Goal: Task Accomplishment & Management: Use online tool/utility

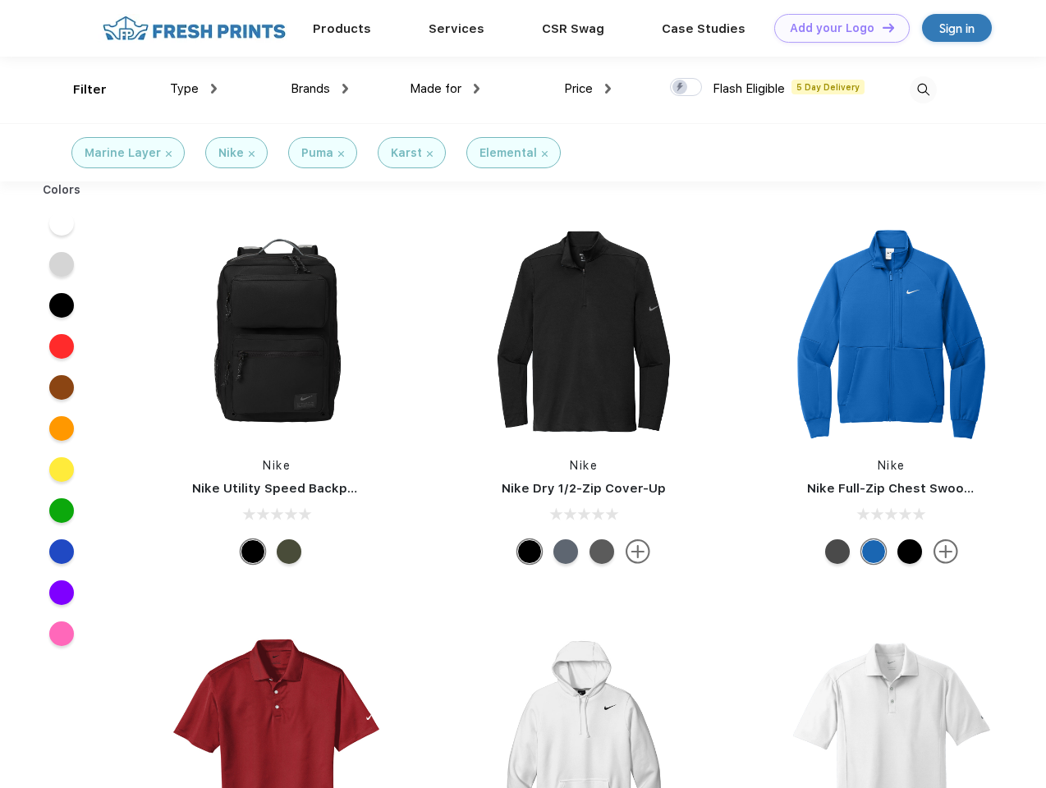
scroll to position [1, 0]
click at [836, 28] on link "Add your Logo Design Tool" at bounding box center [842, 28] width 136 height 29
click at [0, 0] on div "Design Tool" at bounding box center [0, 0] width 0 height 0
click at [881, 27] on link "Add your Logo Design Tool" at bounding box center [842, 28] width 136 height 29
click at [79, 90] on div "Filter" at bounding box center [90, 89] width 34 height 19
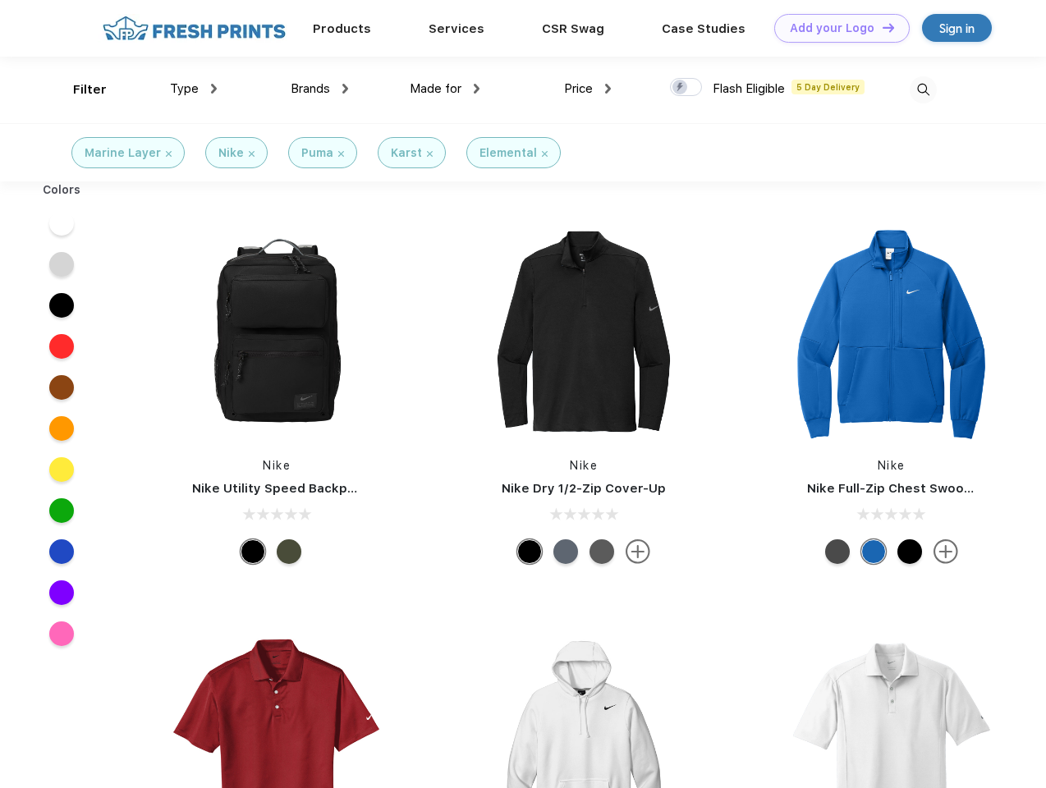
click at [194, 89] on span "Type" at bounding box center [184, 88] width 29 height 15
click at [319, 89] on span "Brands" at bounding box center [310, 88] width 39 height 15
click at [445, 89] on span "Made for" at bounding box center [436, 88] width 52 height 15
click at [588, 89] on span "Price" at bounding box center [578, 88] width 29 height 15
click at [687, 88] on div at bounding box center [686, 87] width 32 height 18
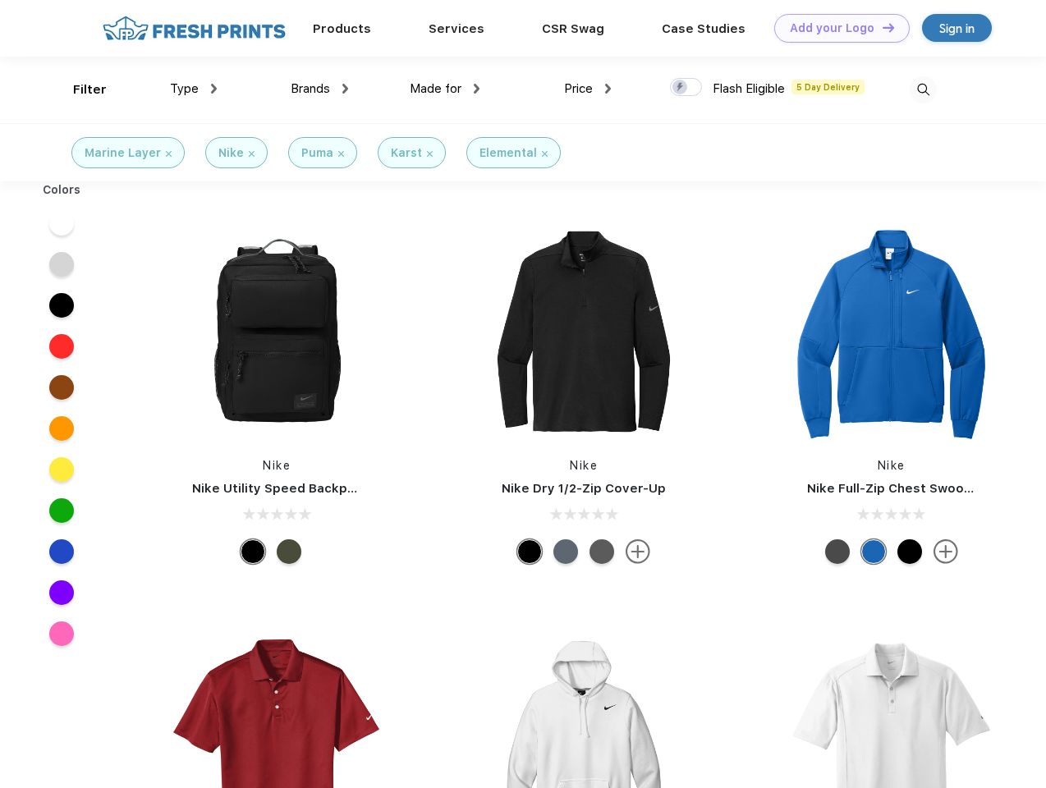
click at [681, 88] on input "checkbox" at bounding box center [675, 82] width 11 height 11
click at [923, 90] on img at bounding box center [923, 89] width 27 height 27
